Goal: Task Accomplishment & Management: Manage account settings

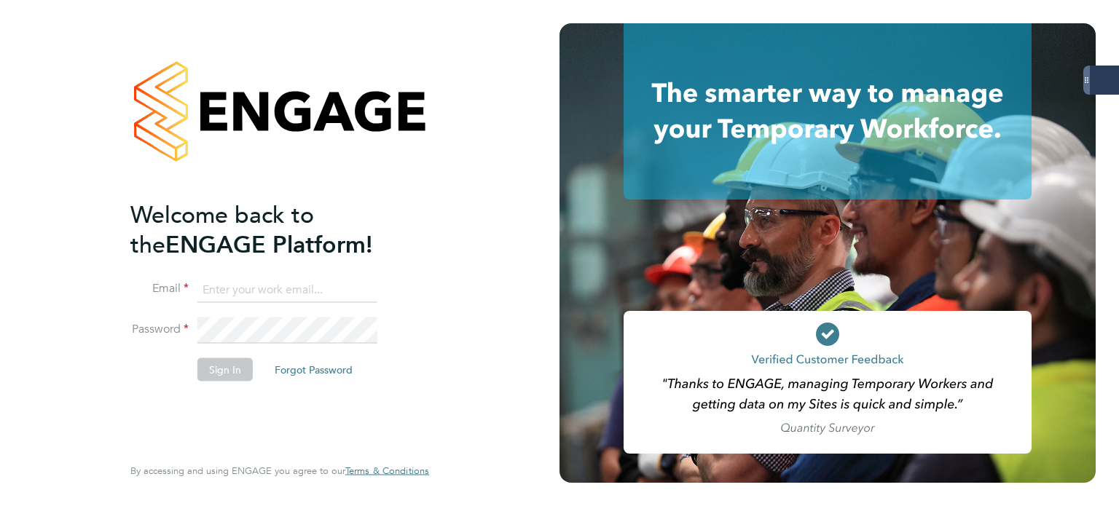
click at [277, 285] on input at bounding box center [287, 290] width 180 height 26
type input "andrew.quinney@servicecare.org.uk"
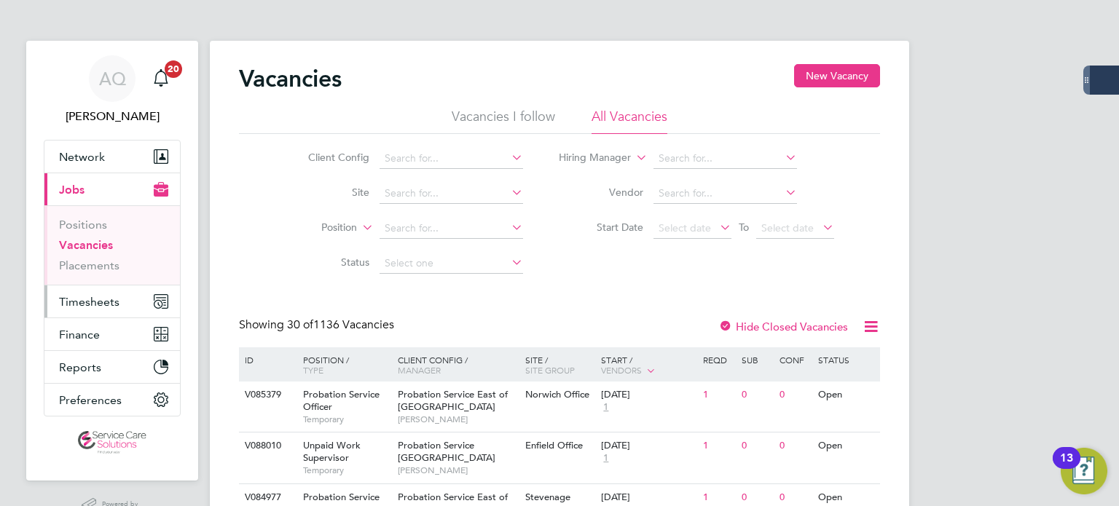
click at [96, 297] on span "Timesheets" at bounding box center [89, 302] width 60 height 14
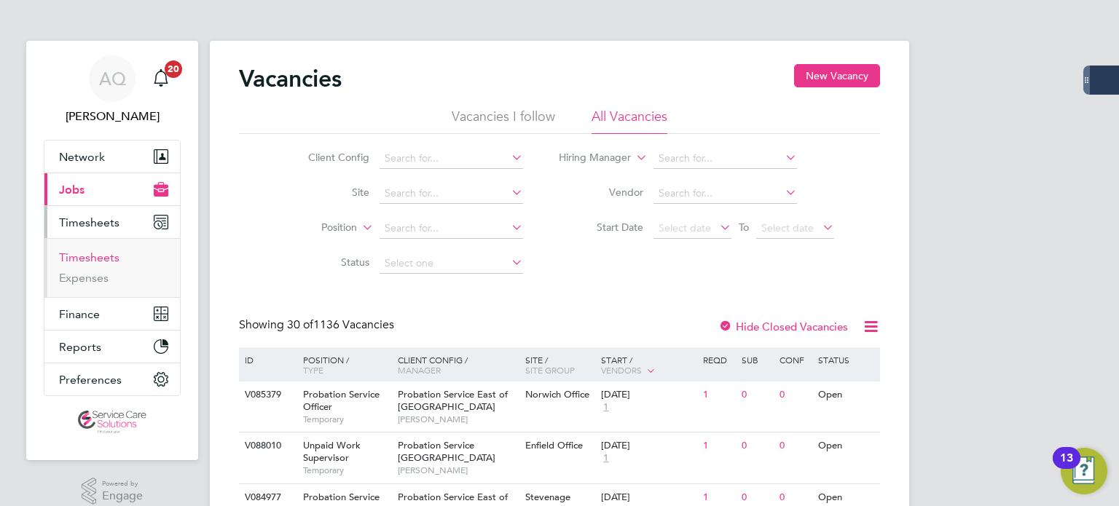
click at [99, 261] on link "Timesheets" at bounding box center [89, 258] width 60 height 14
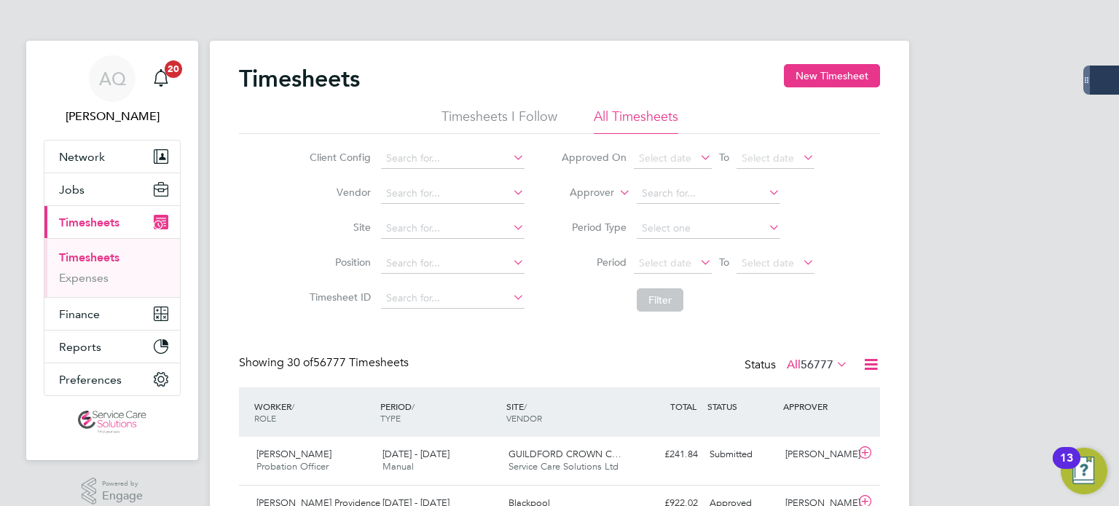
click at [598, 190] on label "Approver" at bounding box center [582, 193] width 66 height 15
click at [590, 208] on li "Worker" at bounding box center [578, 209] width 71 height 19
click at [681, 197] on input at bounding box center [709, 194] width 144 height 20
click at [656, 205] on li "Mark Harvey" at bounding box center [708, 213] width 144 height 20
type input "[PERSON_NAME]"
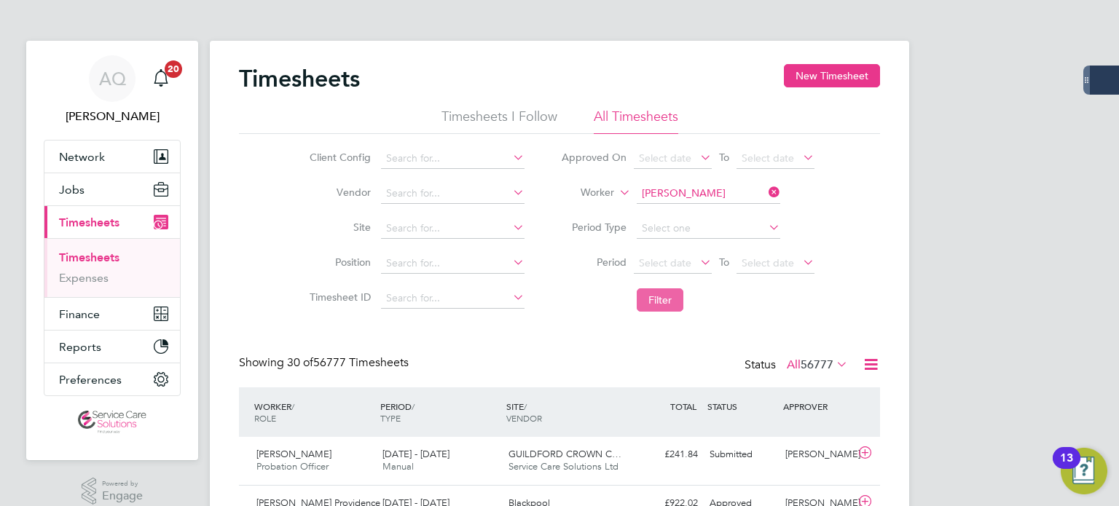
click at [675, 291] on button "Filter" at bounding box center [660, 300] width 47 height 23
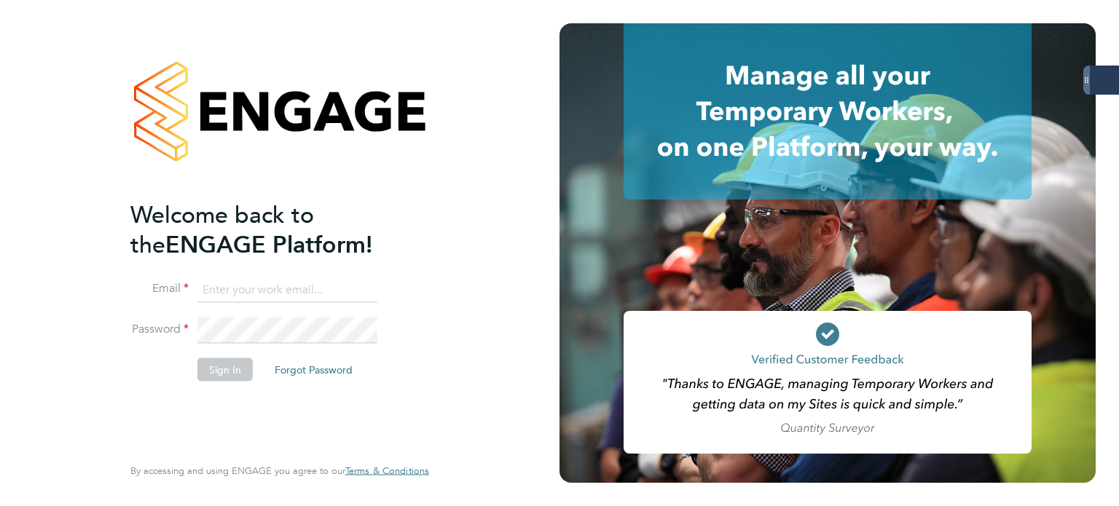
click at [286, 296] on input at bounding box center [287, 290] width 180 height 26
type input "andrew.quinney@servicecare.org.uk"
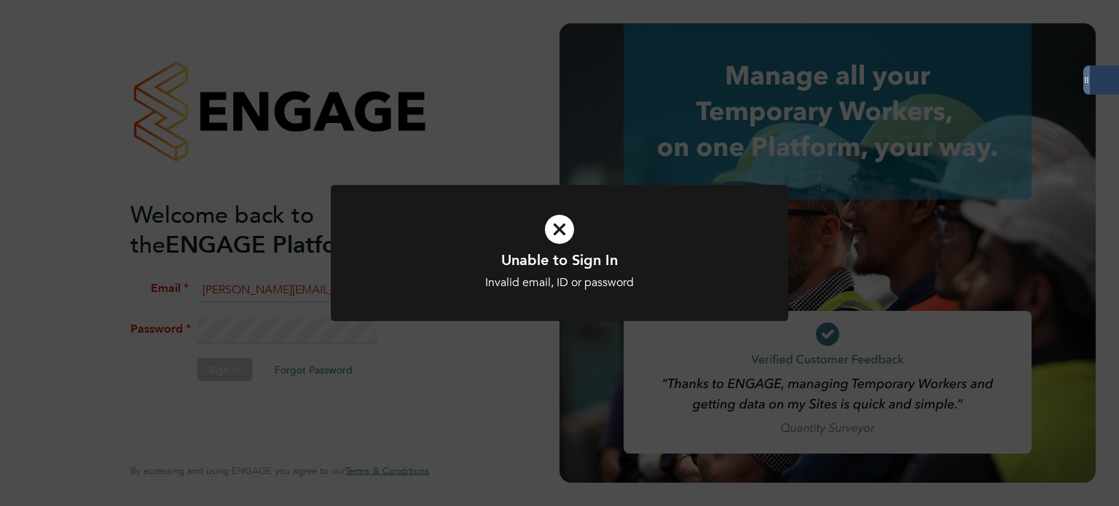
click at [558, 227] on icon at bounding box center [559, 229] width 379 height 57
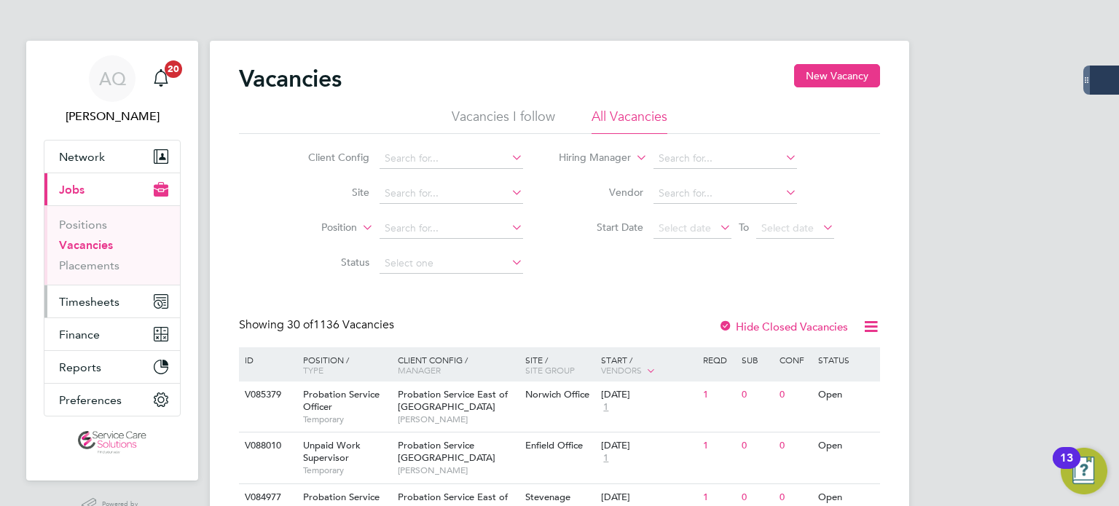
click at [90, 299] on span "Timesheets" at bounding box center [89, 302] width 60 height 14
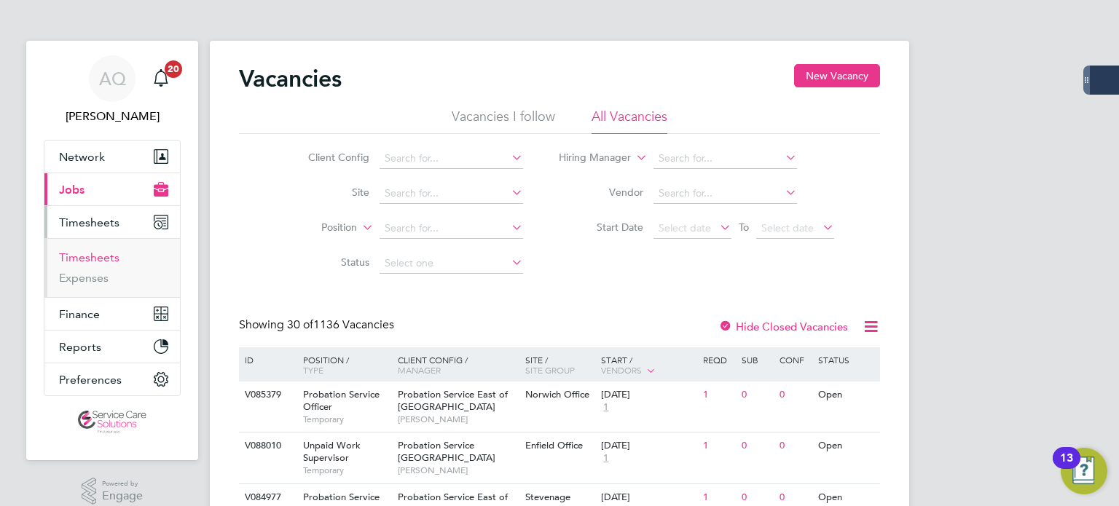
click at [101, 254] on link "Timesheets" at bounding box center [89, 258] width 60 height 14
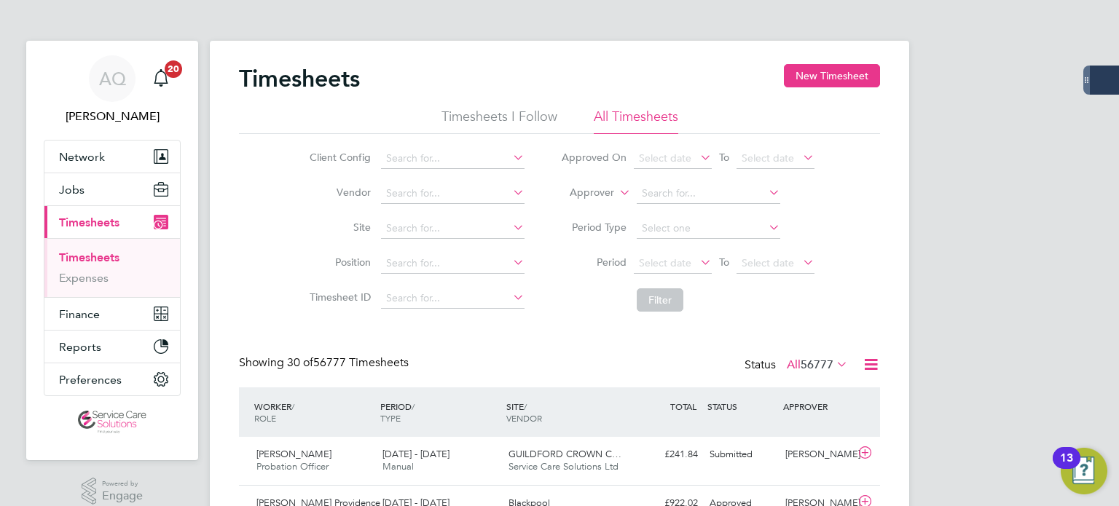
click at [591, 189] on label "Approver" at bounding box center [582, 193] width 66 height 15
click at [594, 209] on li "Worker" at bounding box center [578, 209] width 71 height 19
click at [676, 189] on input at bounding box center [709, 194] width 144 height 20
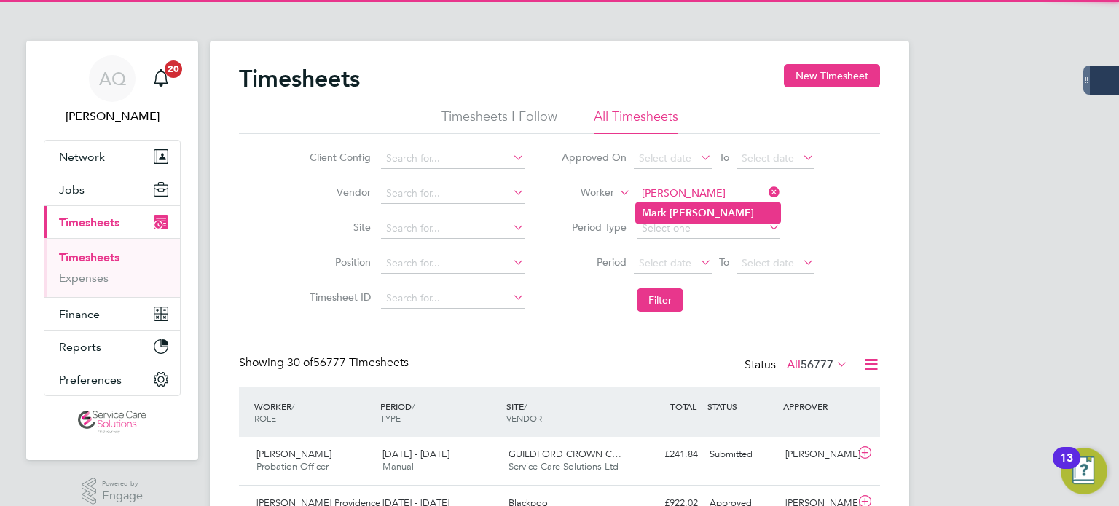
click at [670, 222] on li "Mark Harvey" at bounding box center [708, 213] width 144 height 20
type input "[PERSON_NAME]"
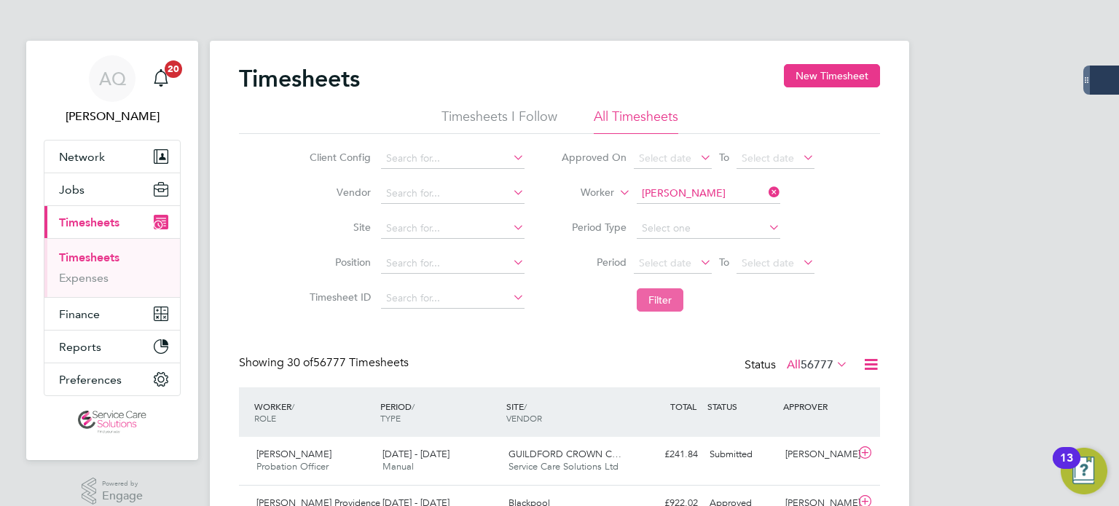
click at [669, 308] on button "Filter" at bounding box center [660, 300] width 47 height 23
click at [738, 457] on div "Approved" at bounding box center [742, 455] width 76 height 24
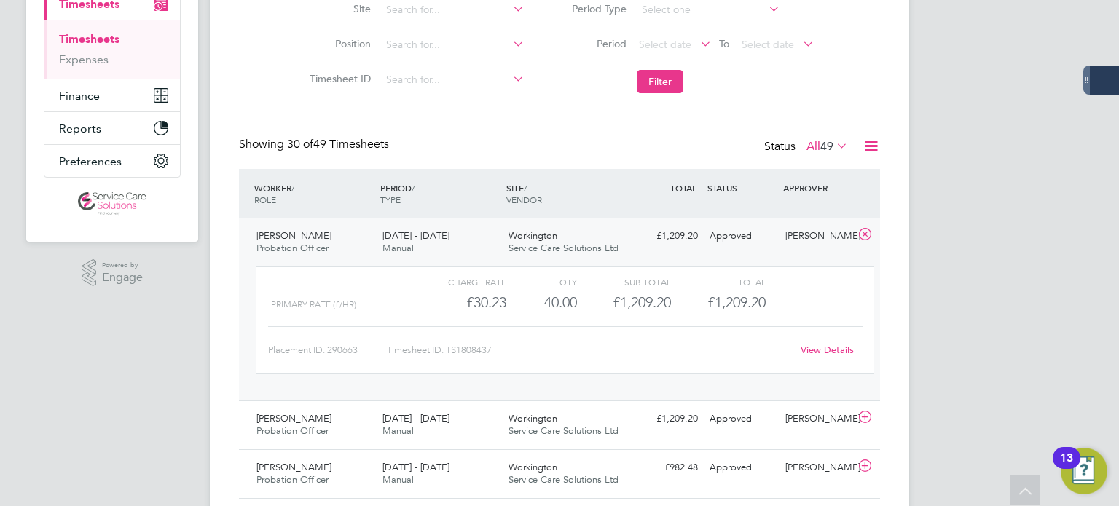
click at [816, 349] on link "View Details" at bounding box center [827, 350] width 53 height 12
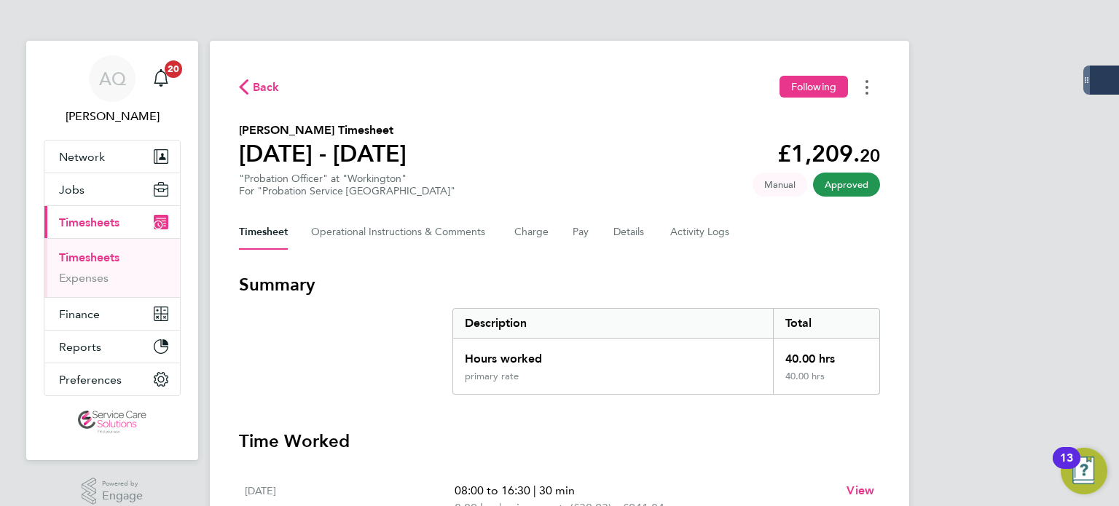
click at [871, 88] on button "Timesheets Menu" at bounding box center [867, 87] width 26 height 23
click at [729, 116] on link "Download timesheet" at bounding box center [792, 119] width 175 height 29
click at [866, 81] on circle "Timesheets Menu" at bounding box center [867, 81] width 3 height 3
drag, startPoint x: 785, startPoint y: 113, endPoint x: 816, endPoint y: 99, distance: 34.3
click at [785, 113] on link "Download timesheet" at bounding box center [792, 119] width 175 height 29
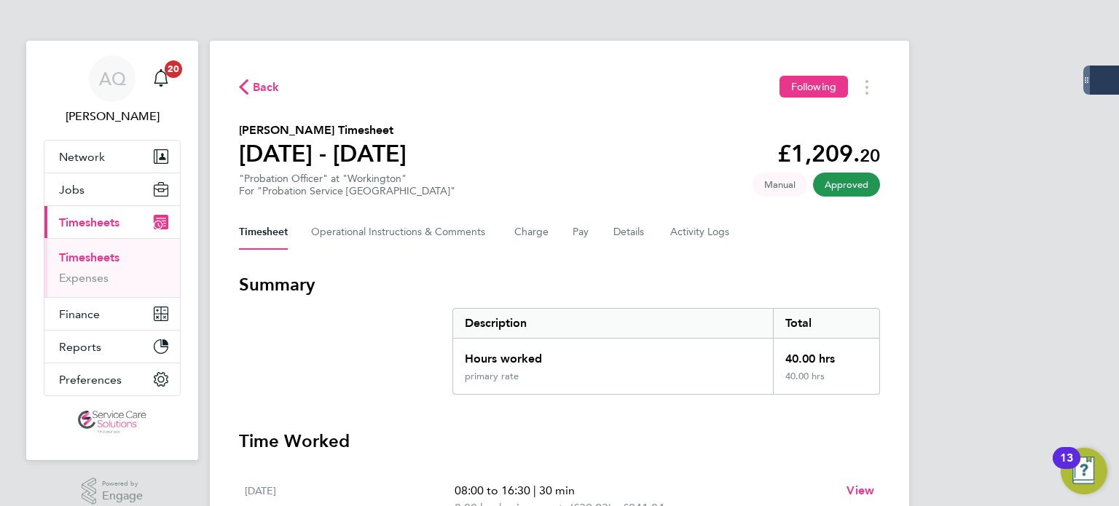
drag, startPoint x: 736, startPoint y: 28, endPoint x: 479, endPoint y: 9, distance: 257.2
click at [732, 28] on ng-component "Back Following Mark Harvey's Timesheet 18 - 24 Aug 2025 £1,209. 20 "Probation O…" at bounding box center [559, 515] width 699 height 1030
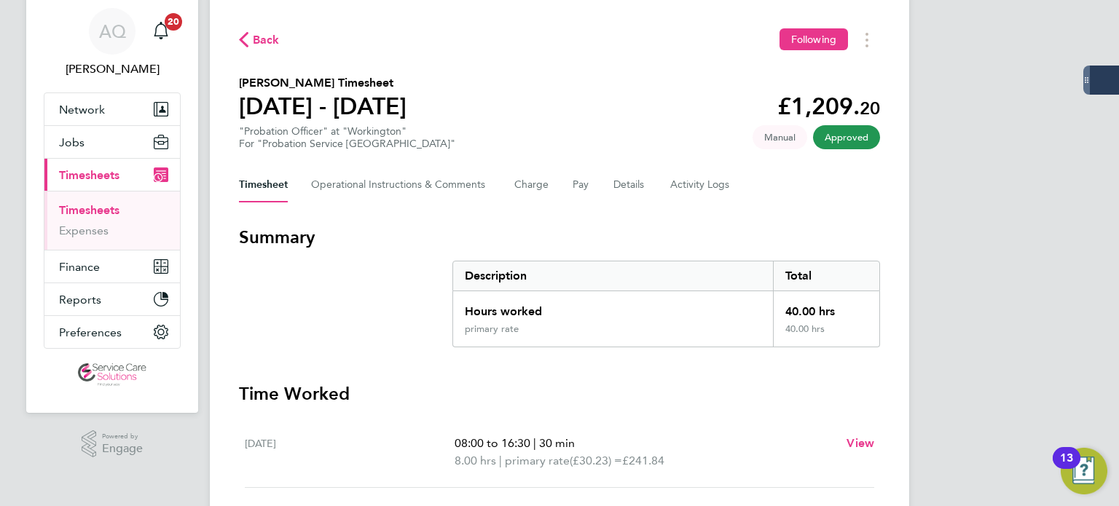
scroll to position [73, 0]
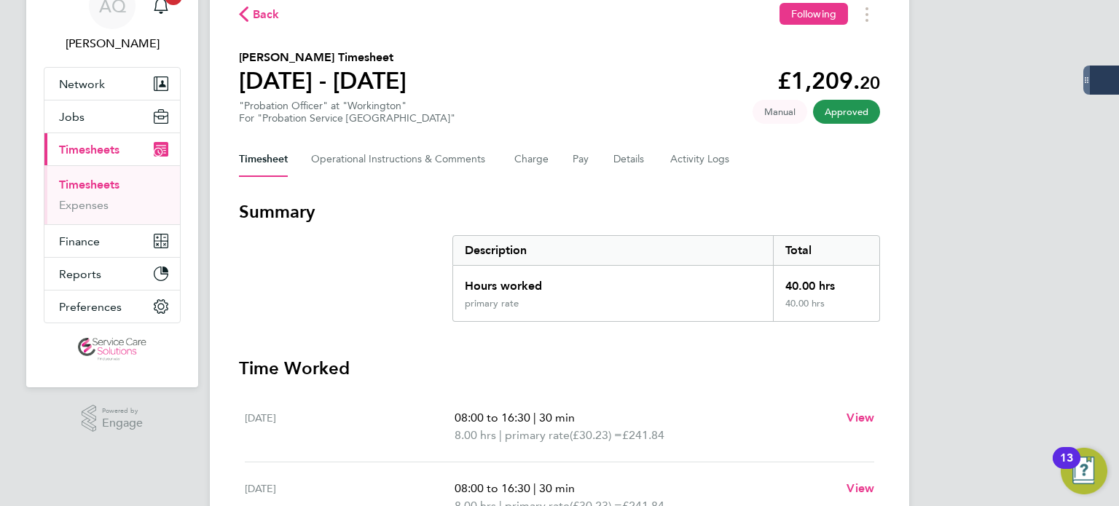
click at [565, 36] on div "Back Following Mark Harvey's Timesheet 18 - 24 Aug 2025 £1,209. 20 "Probation O…" at bounding box center [559, 462] width 699 height 989
